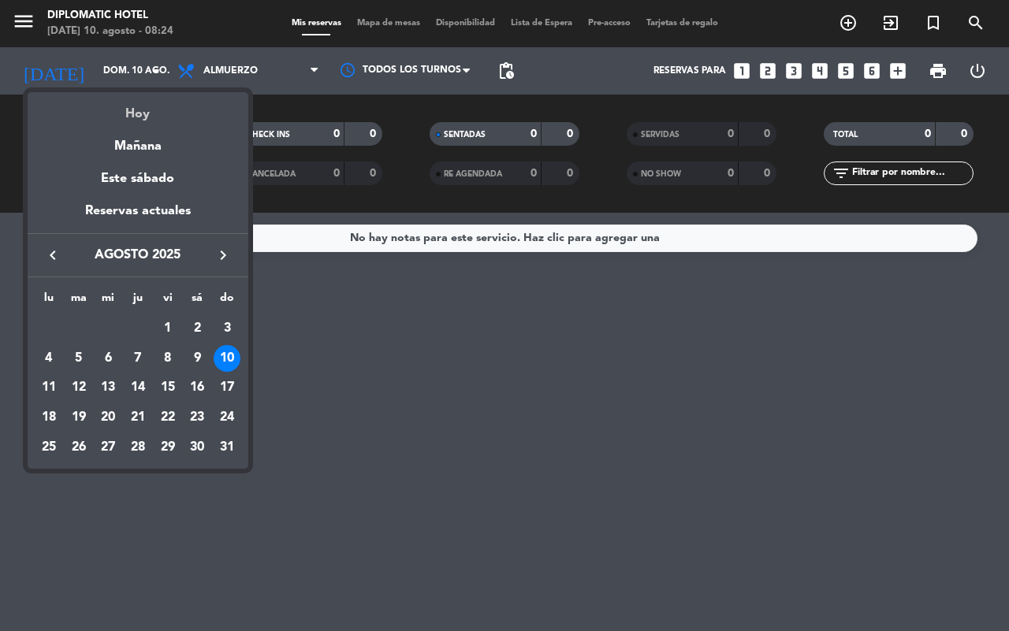
click at [146, 115] on div "Hoy" at bounding box center [138, 108] width 221 height 32
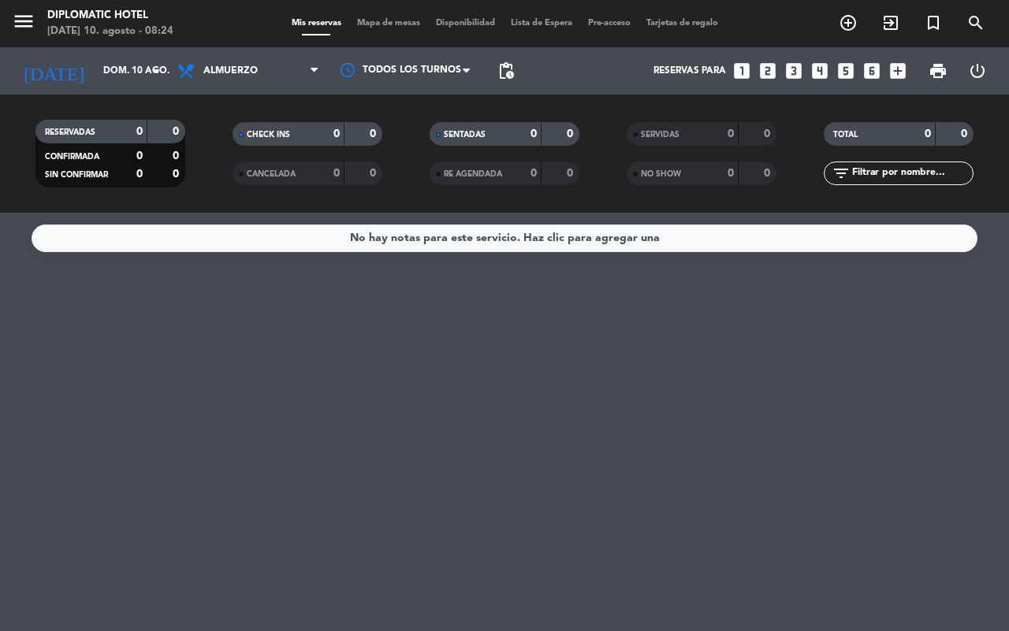
click at [229, 45] on div "menu Diplomatic Hotel [DATE] 10. agosto - 08:24 Mis reservas Mapa de mesas Disp…" at bounding box center [504, 23] width 1009 height 47
click at [242, 64] on span "Almuerzo" at bounding box center [248, 71] width 158 height 35
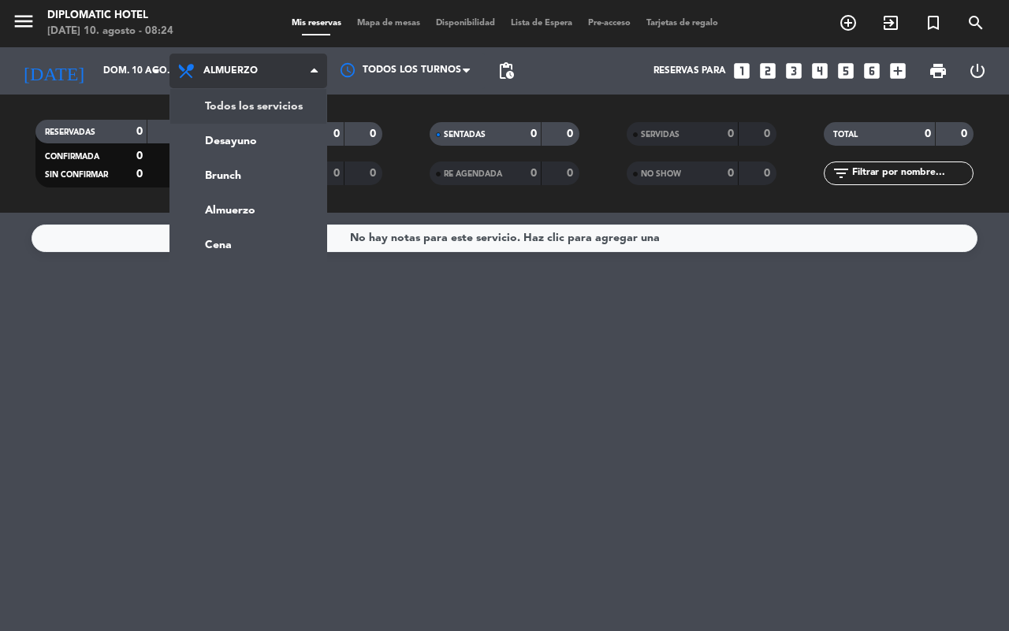
click at [278, 102] on div "menu Diplomatic Hotel [DATE] 10. agosto - 08:24 Mis reservas Mapa de mesas Disp…" at bounding box center [504, 106] width 1009 height 213
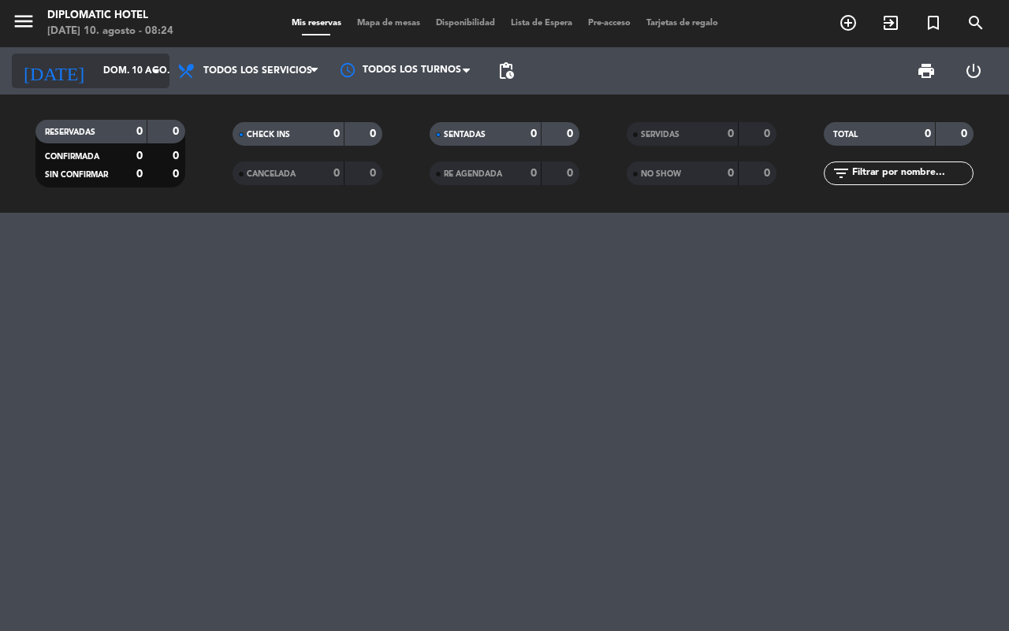
click at [151, 73] on icon "arrow_drop_down" at bounding box center [156, 70] width 19 height 19
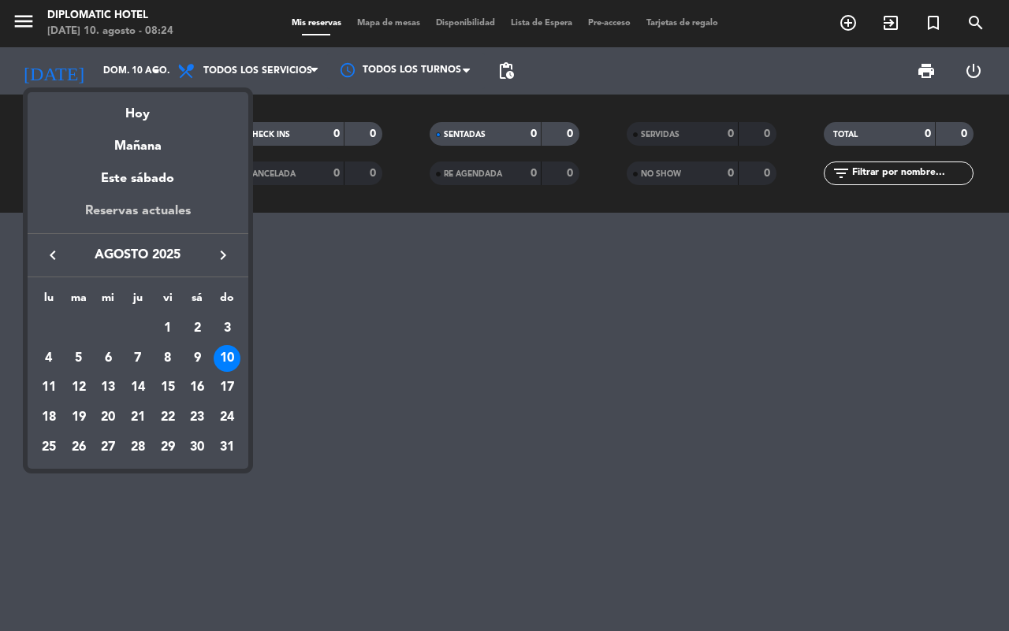
click at [173, 207] on div "Reservas actuales" at bounding box center [138, 217] width 221 height 32
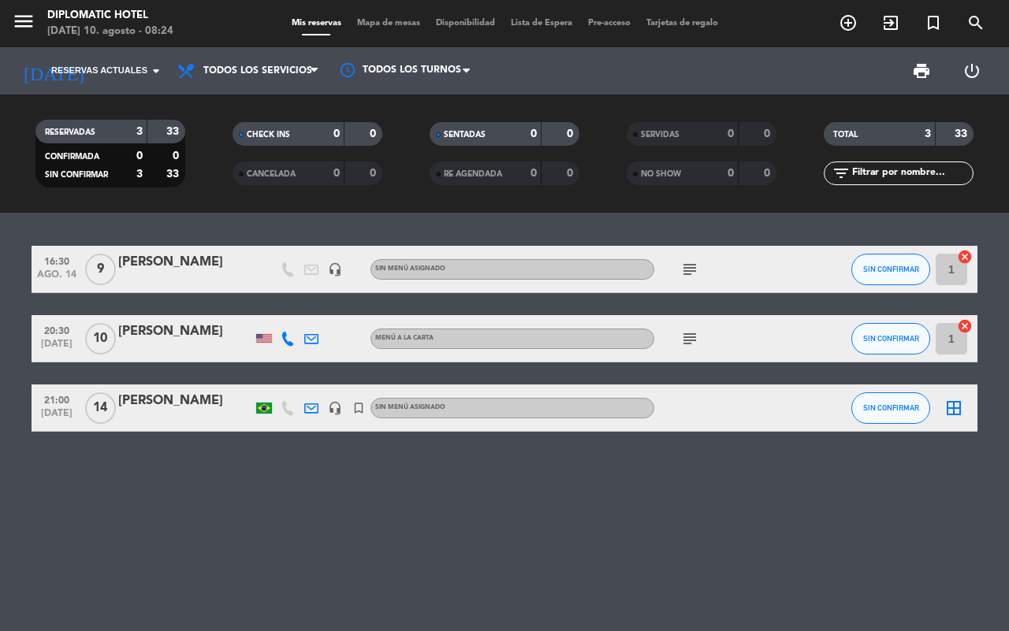
click at [534, 534] on div "16:30 [DATE] 9 [PERSON_NAME] headset_mic Sin menú asignado subject SIN CONFIRMA…" at bounding box center [504, 422] width 1009 height 419
click at [691, 262] on icon "subject" at bounding box center [689, 269] width 19 height 19
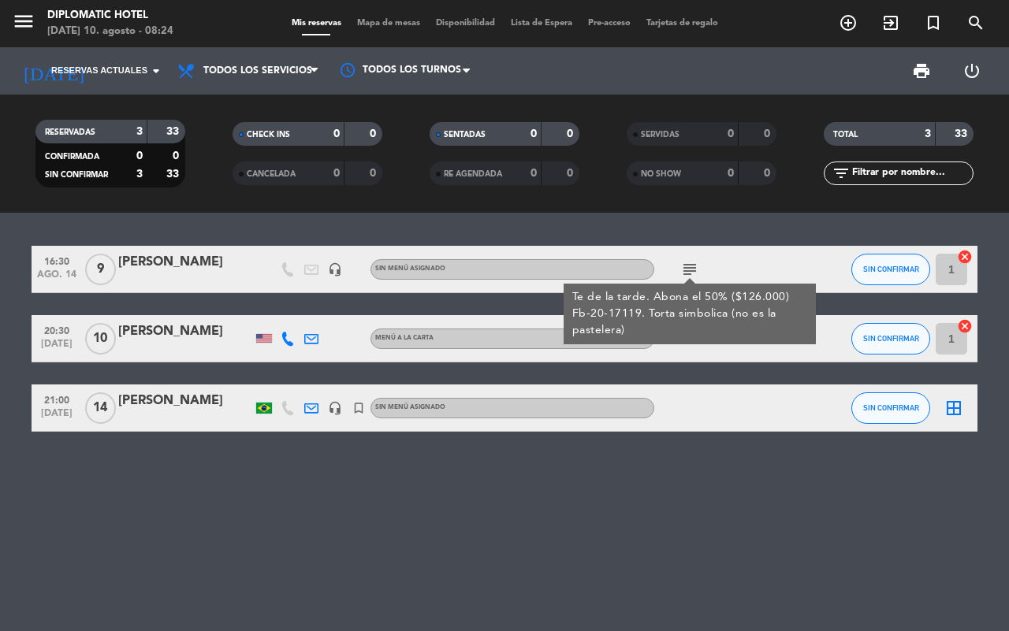
click at [739, 252] on div "subject Te de la tarde. Abona el 50% ($126.000) Fb-20-17119. Torta simbolica (n…" at bounding box center [725, 269] width 142 height 47
